Goal: Navigation & Orientation: Locate item on page

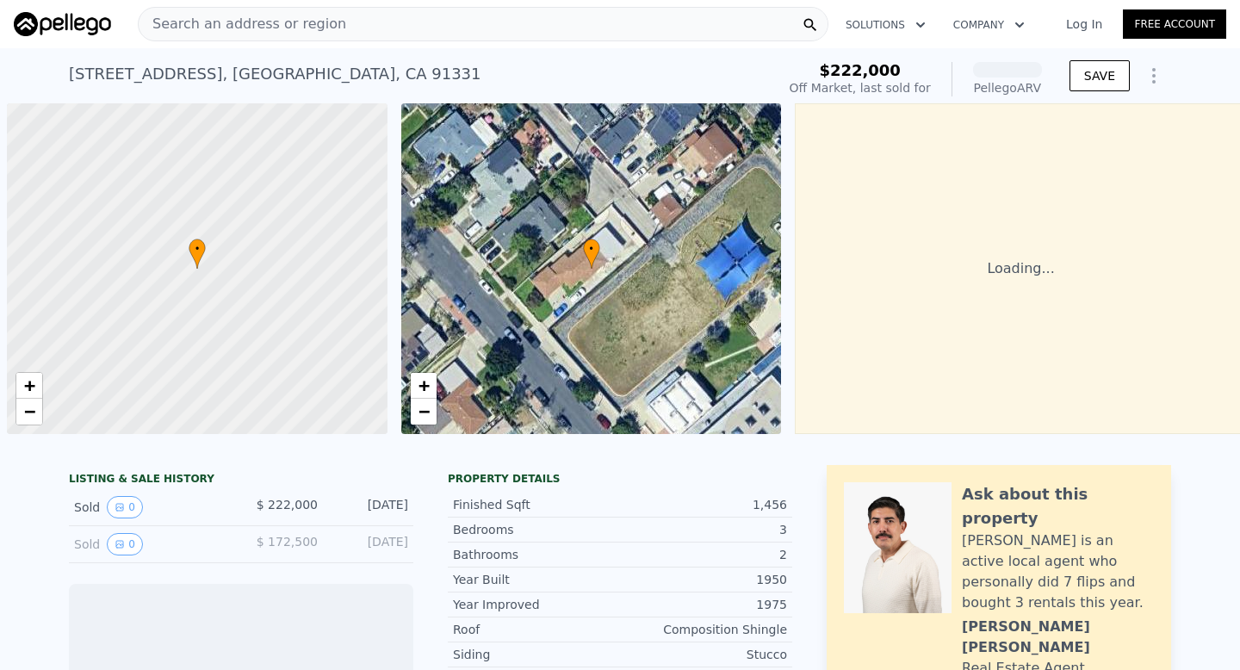
scroll to position [0, 7]
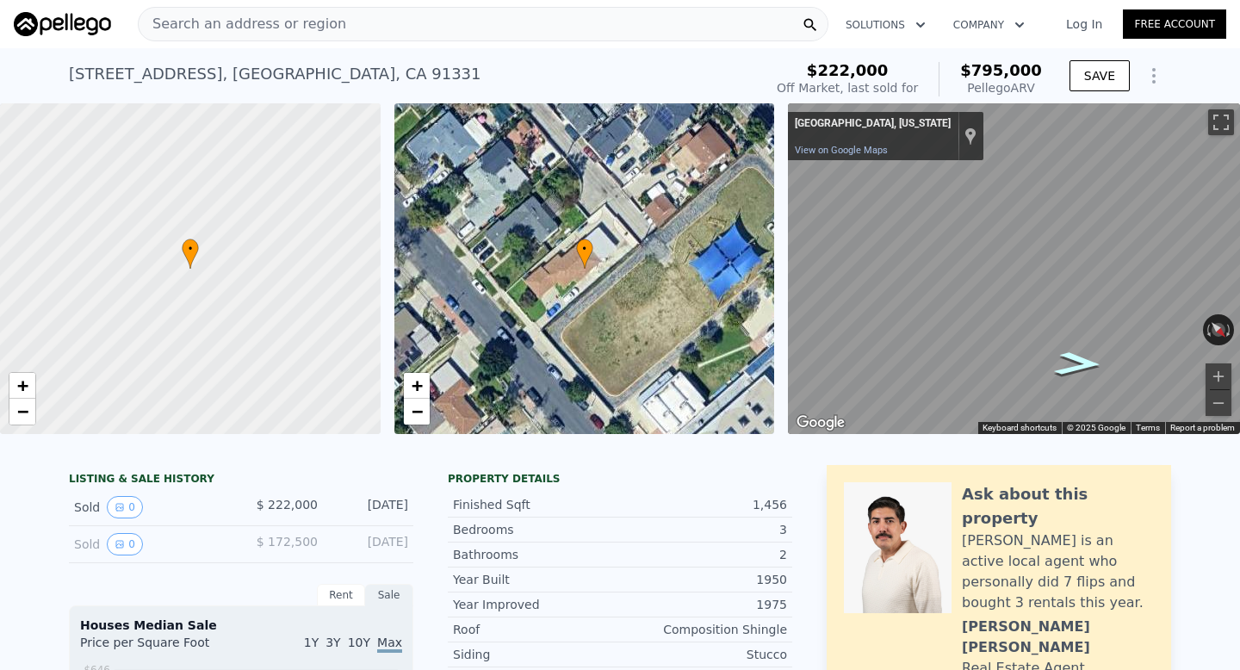
click at [1075, 360] on icon "Go Northwest" at bounding box center [1078, 363] width 89 height 35
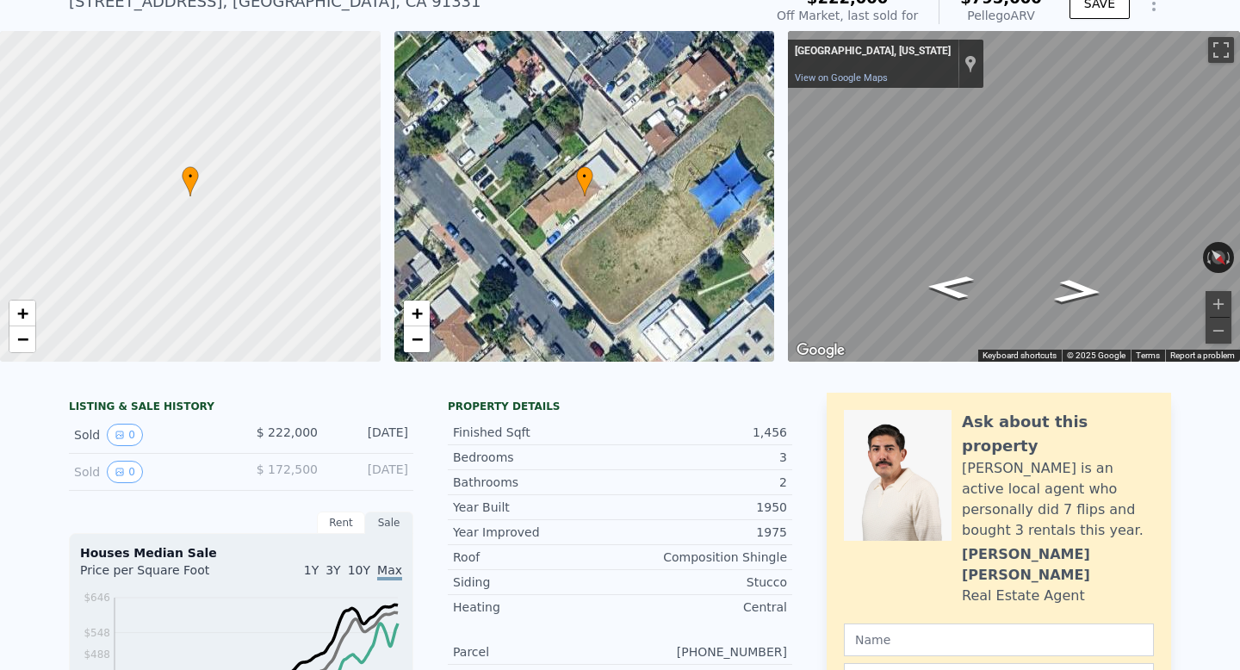
scroll to position [0, 0]
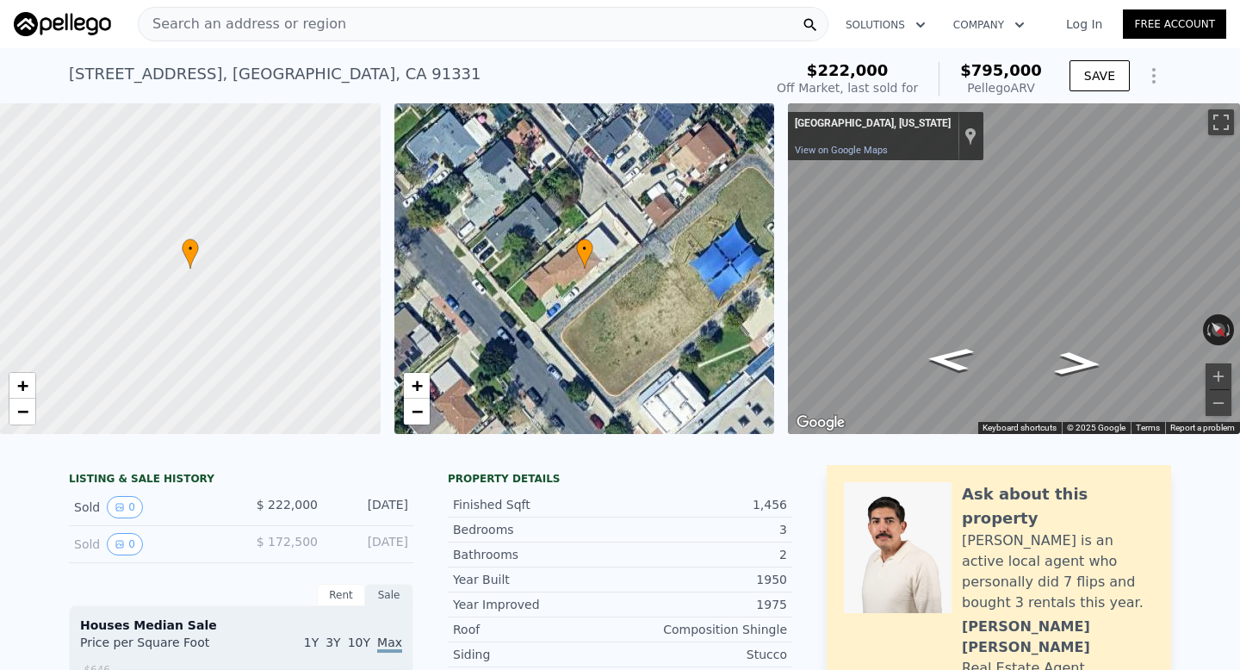
click at [494, 217] on div "• + −" at bounding box center [584, 268] width 380 height 331
click at [714, 293] on div "• + −" at bounding box center [584, 268] width 380 height 331
click at [1220, 110] on button "Toggle fullscreen view" at bounding box center [1221, 122] width 26 height 26
click at [1079, 330] on icon "Go Northwest" at bounding box center [1078, 328] width 78 height 38
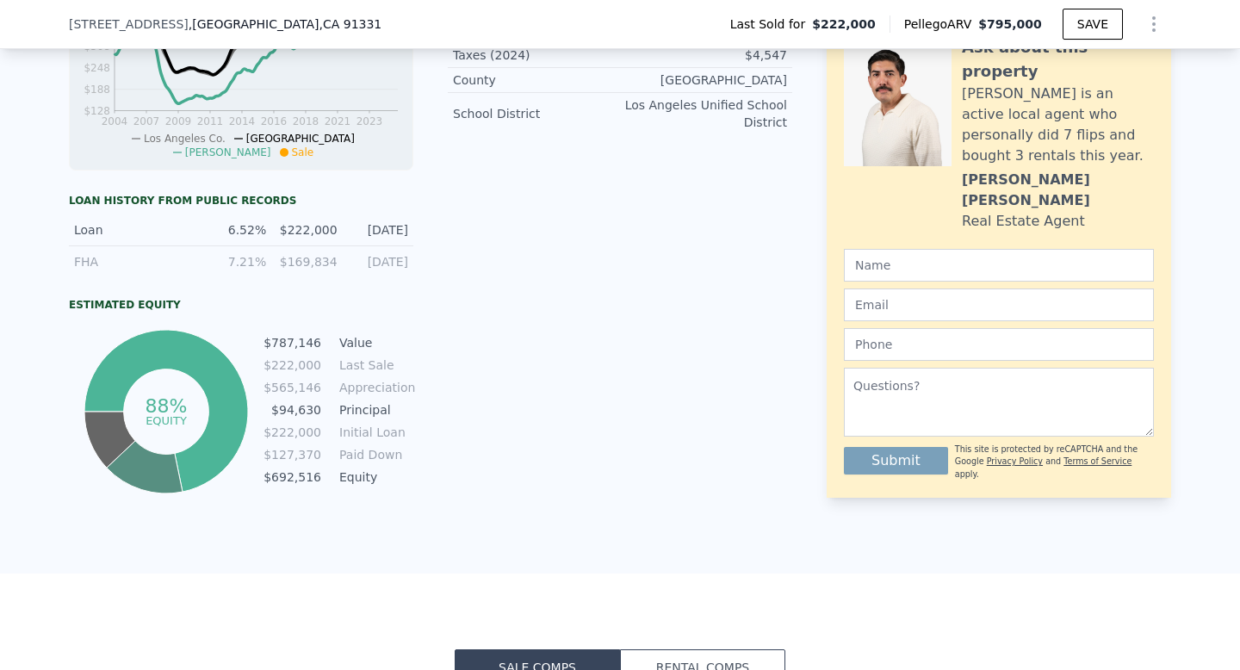
scroll to position [935, 0]
